Goal: Navigation & Orientation: Find specific page/section

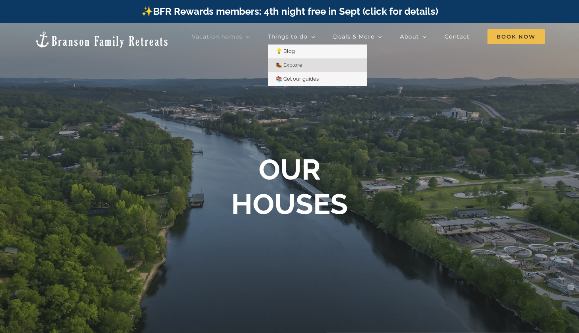
click at [292, 64] on span "🥾 Explore" at bounding box center [289, 65] width 27 height 6
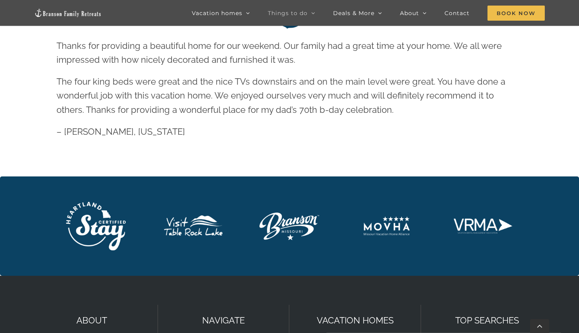
scroll to position [2154, 0]
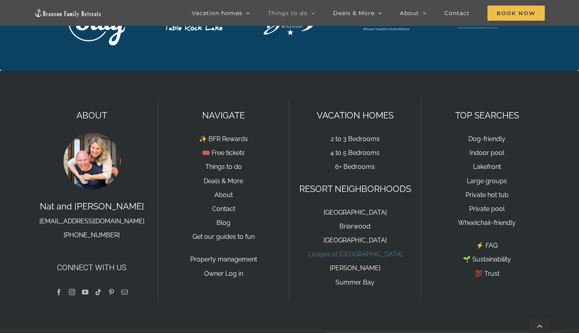
click at [329, 251] on link "Lodges at [GEOGRAPHIC_DATA]" at bounding box center [355, 255] width 94 height 8
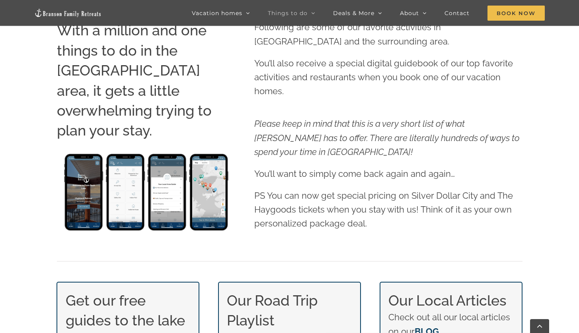
scroll to position [612, 0]
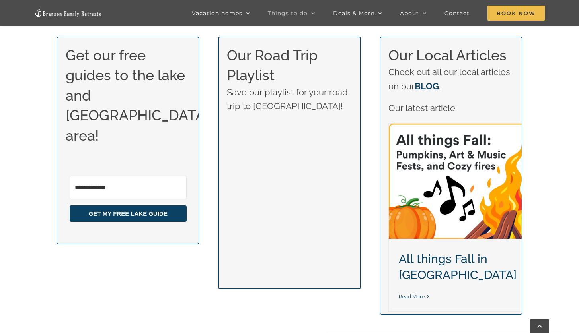
click at [114, 176] on input "Email Address" at bounding box center [128, 188] width 117 height 24
click at [97, 176] on input "Email Address" at bounding box center [128, 188] width 117 height 24
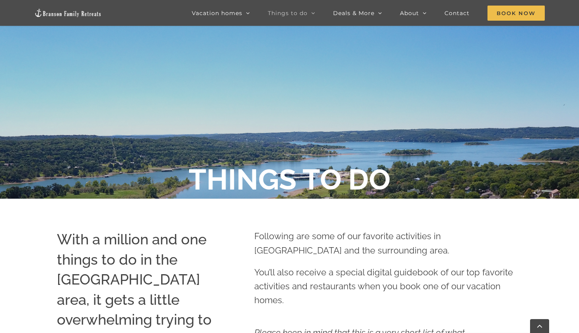
scroll to position [0, 0]
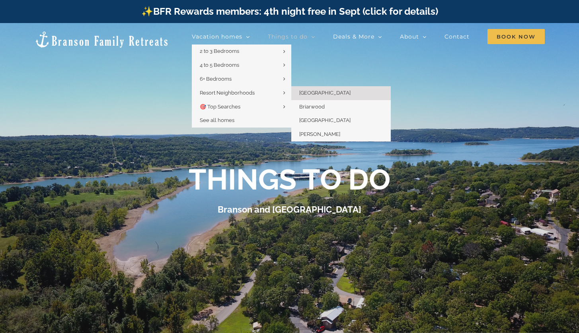
click at [313, 92] on span "[GEOGRAPHIC_DATA]" at bounding box center [324, 93] width 51 height 6
click at [307, 105] on span "Briarwood" at bounding box center [311, 107] width 25 height 6
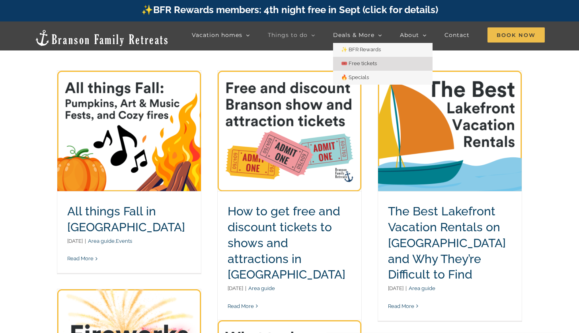
click at [358, 62] on span "🎟️ Free tickets" at bounding box center [359, 63] width 36 height 6
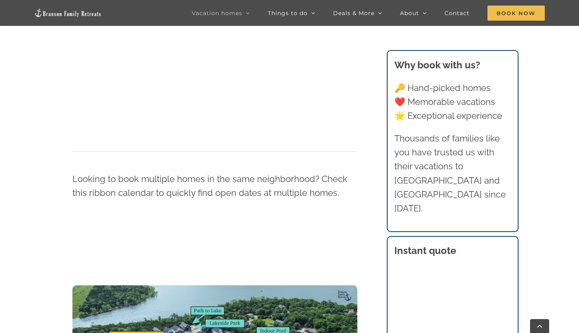
scroll to position [586, 0]
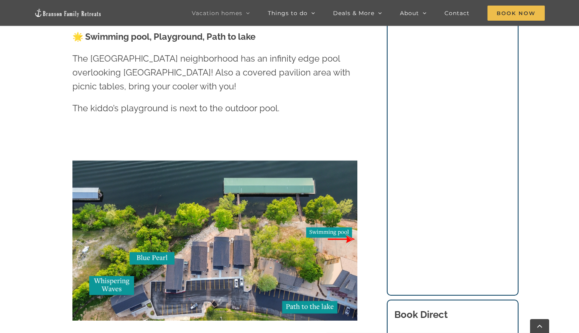
scroll to position [1130, 0]
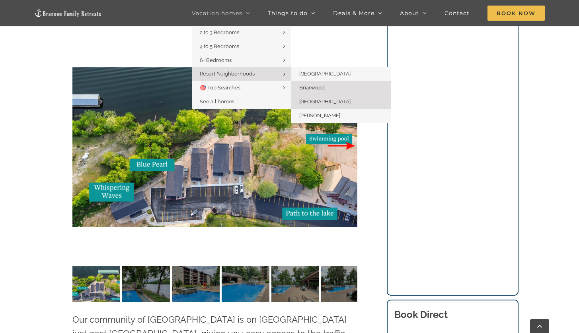
click at [319, 100] on span "[GEOGRAPHIC_DATA]" at bounding box center [324, 102] width 51 height 6
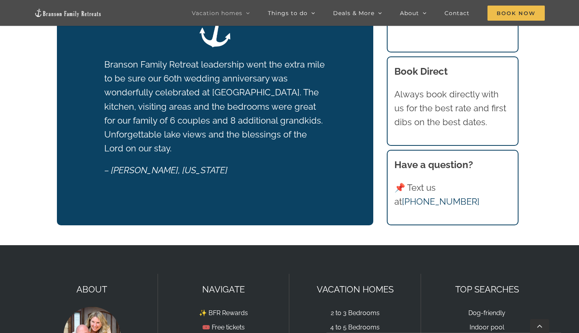
scroll to position [1317, 0]
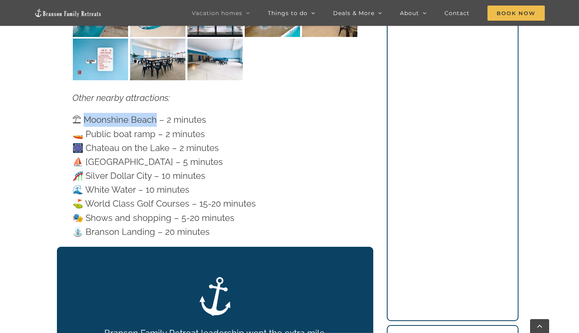
drag, startPoint x: 85, startPoint y: 103, endPoint x: 155, endPoint y: 105, distance: 70.4
click at [155, 113] on p "⛱ [GEOGRAPHIC_DATA] – 2 minutes 🚤 Public boat ramp – 2 minutes 🎆 [GEOGRAPHIC_DA…" at bounding box center [214, 176] width 285 height 126
copy p "Moonshine Beach"
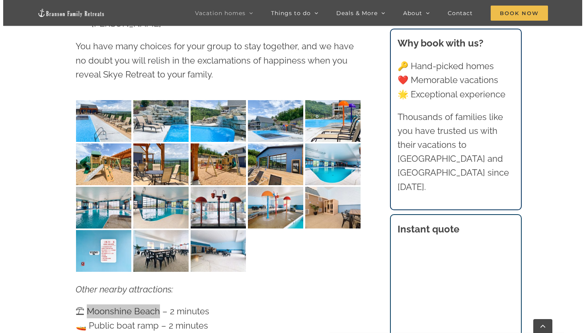
scroll to position [1111, 0]
